Goal: Transaction & Acquisition: Purchase product/service

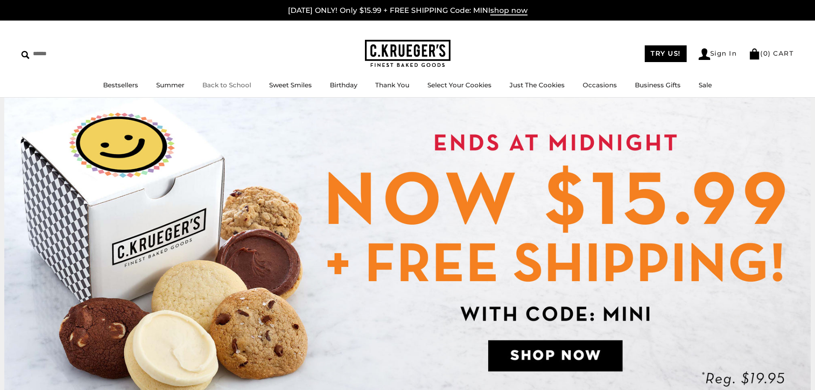
click at [223, 83] on link "Back to School" at bounding box center [226, 85] width 49 height 8
